Goal: Task Accomplishment & Management: Manage account settings

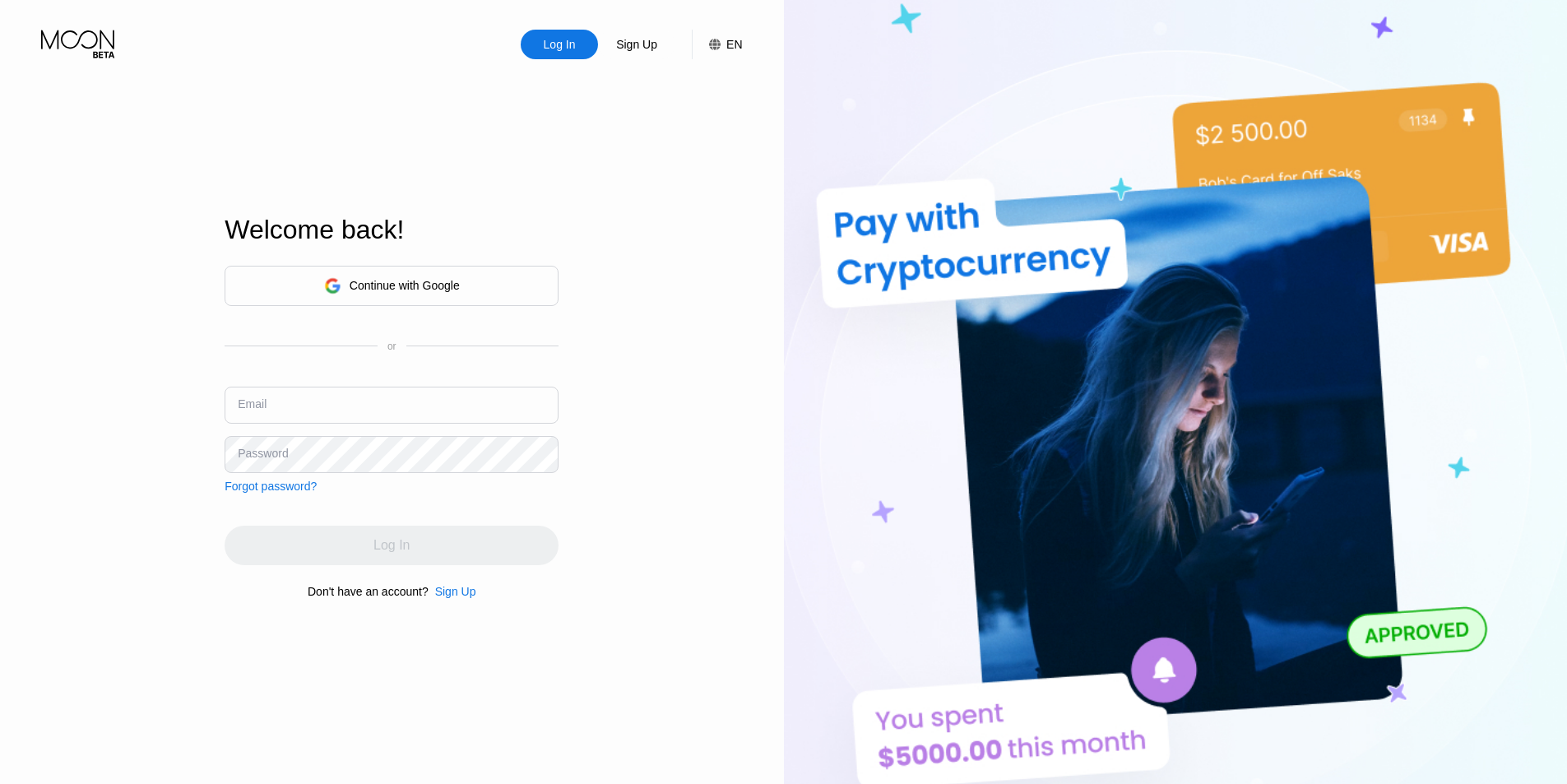
click at [462, 268] on div "Continue with Google" at bounding box center [391, 285] width 334 height 40
click at [443, 283] on div "Continue with Google" at bounding box center [404, 284] width 110 height 13
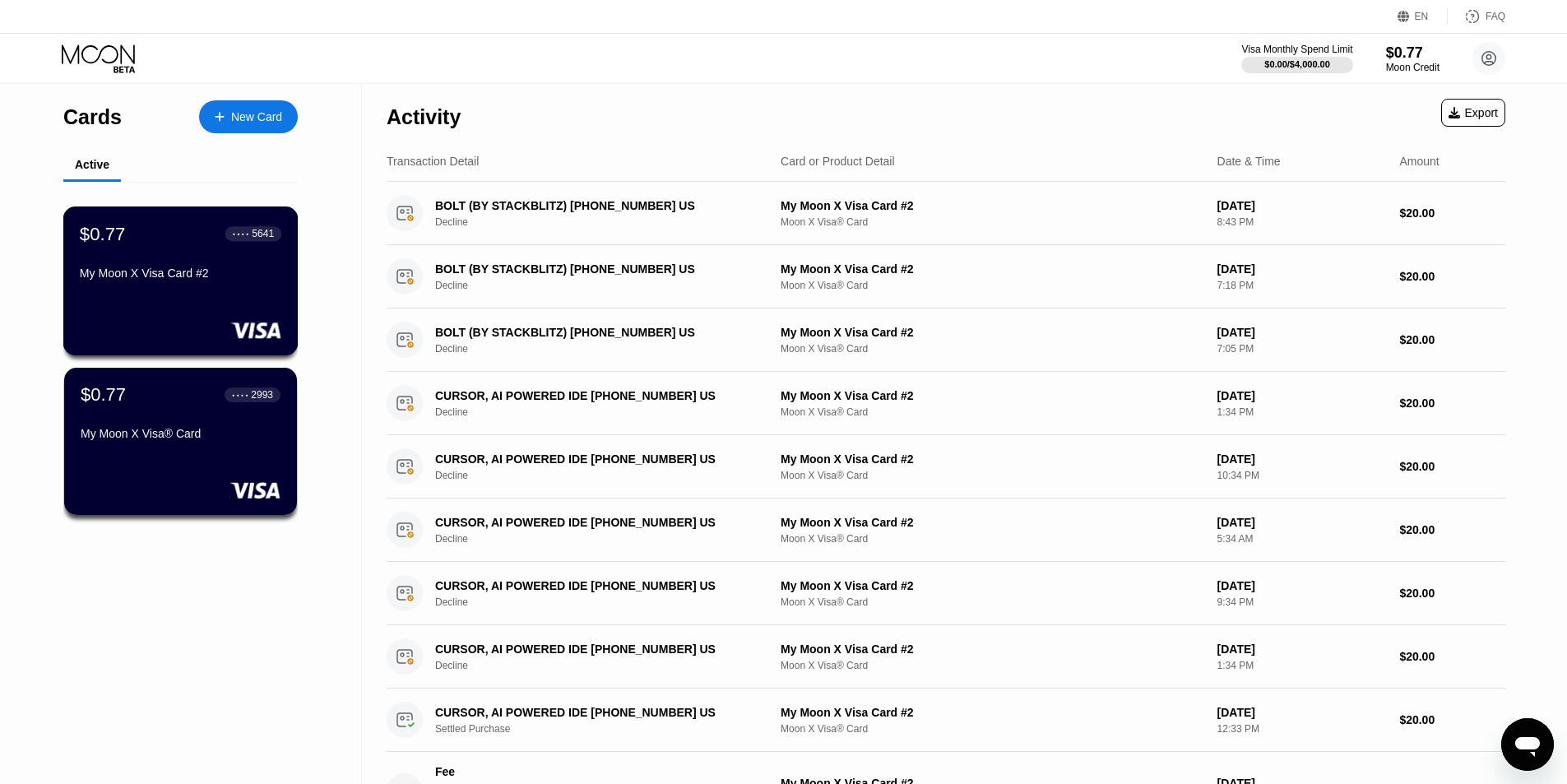
click at [169, 279] on div "My Moon X Visa Card #2" at bounding box center [180, 272] width 201 height 13
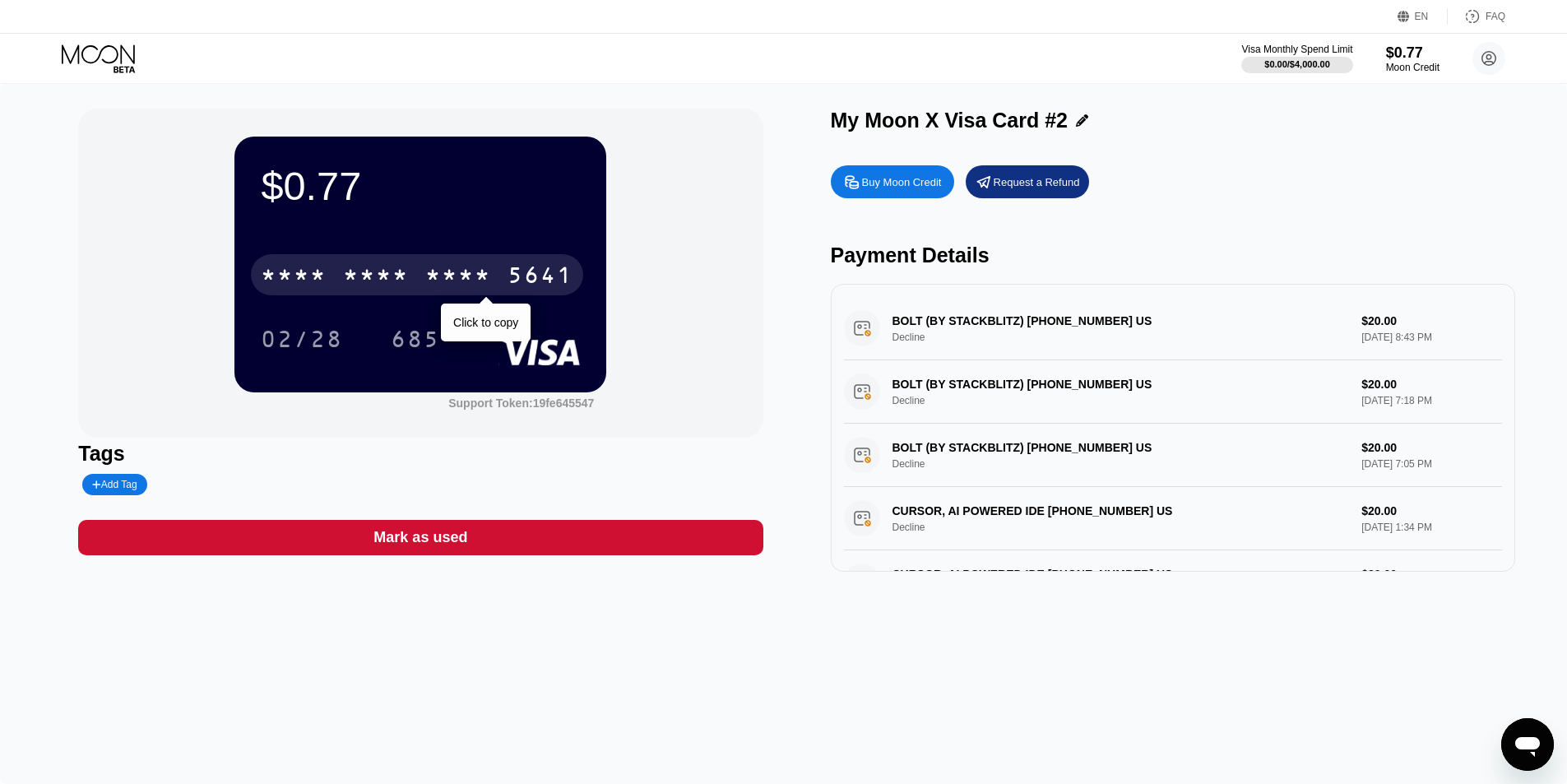
click at [377, 276] on div "* * * *" at bounding box center [376, 277] width 66 height 26
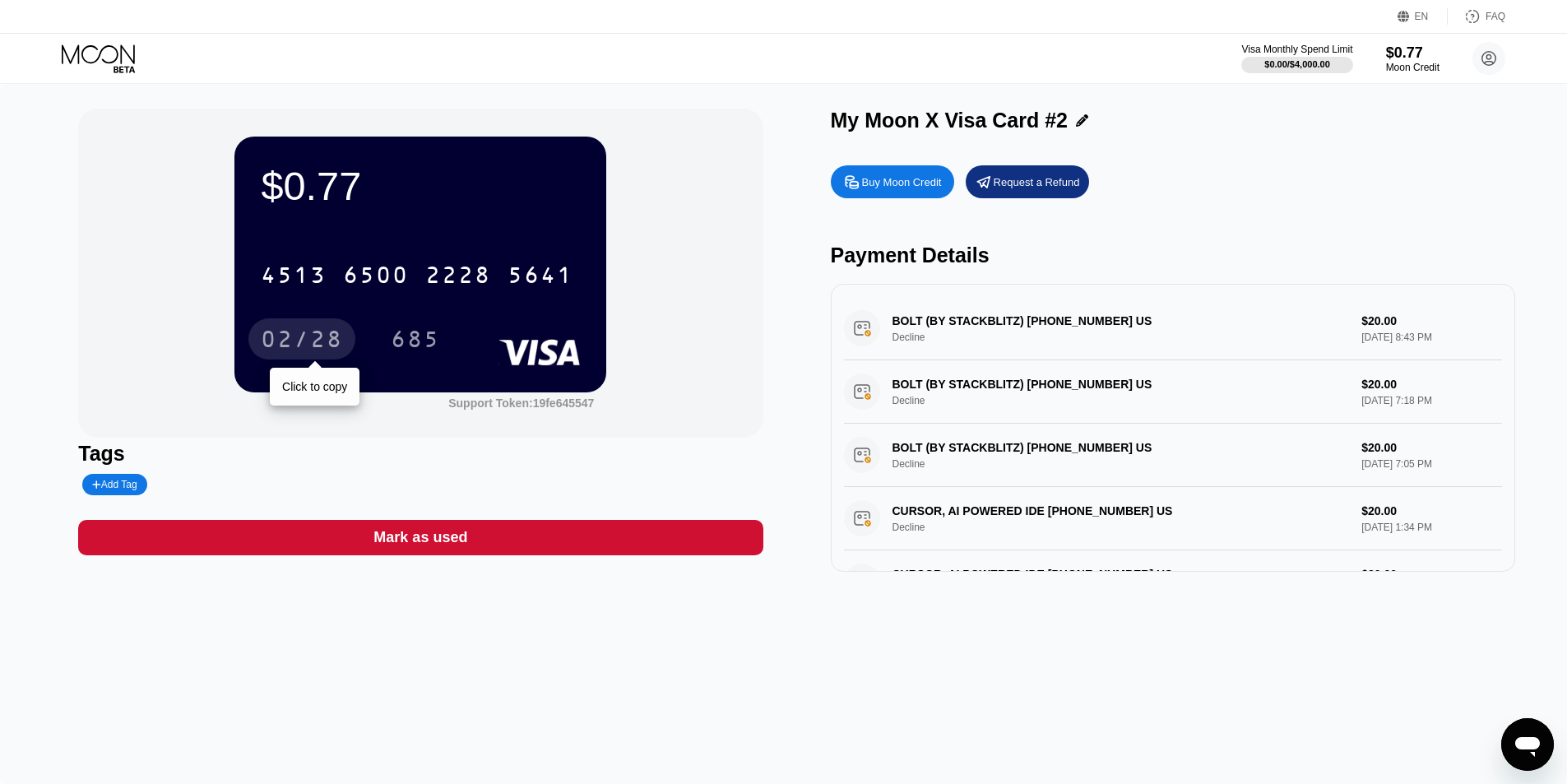
click at [323, 332] on div "02/28" at bounding box center [302, 341] width 82 height 26
click at [427, 339] on div "685" at bounding box center [415, 341] width 49 height 26
